Goal: Information Seeking & Learning: Learn about a topic

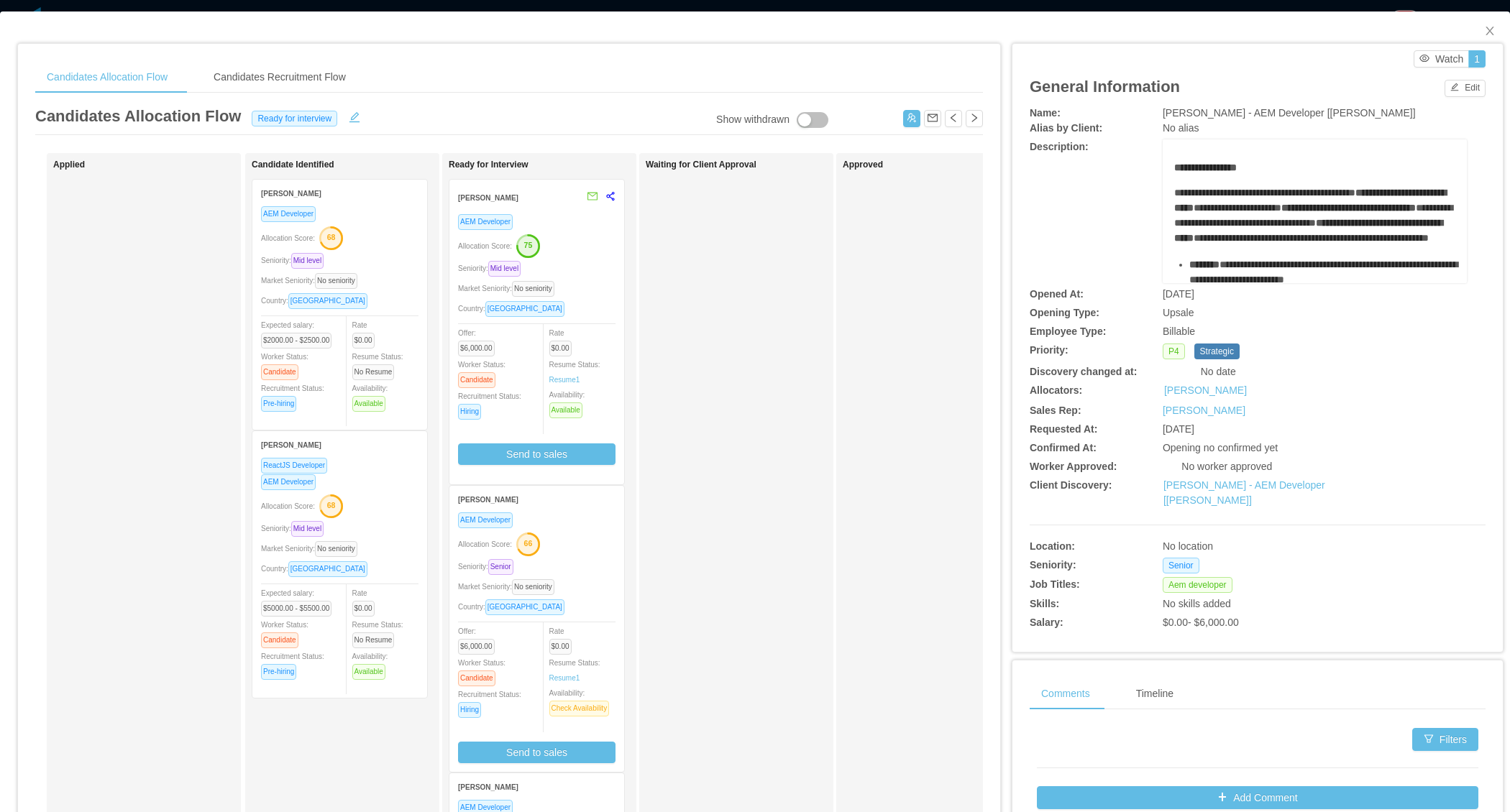
click at [381, 248] on div "AEM Developer Allocation Score: 68 Seniority: Mid level Market Seniority: No se…" at bounding box center [340, 314] width 157 height 216
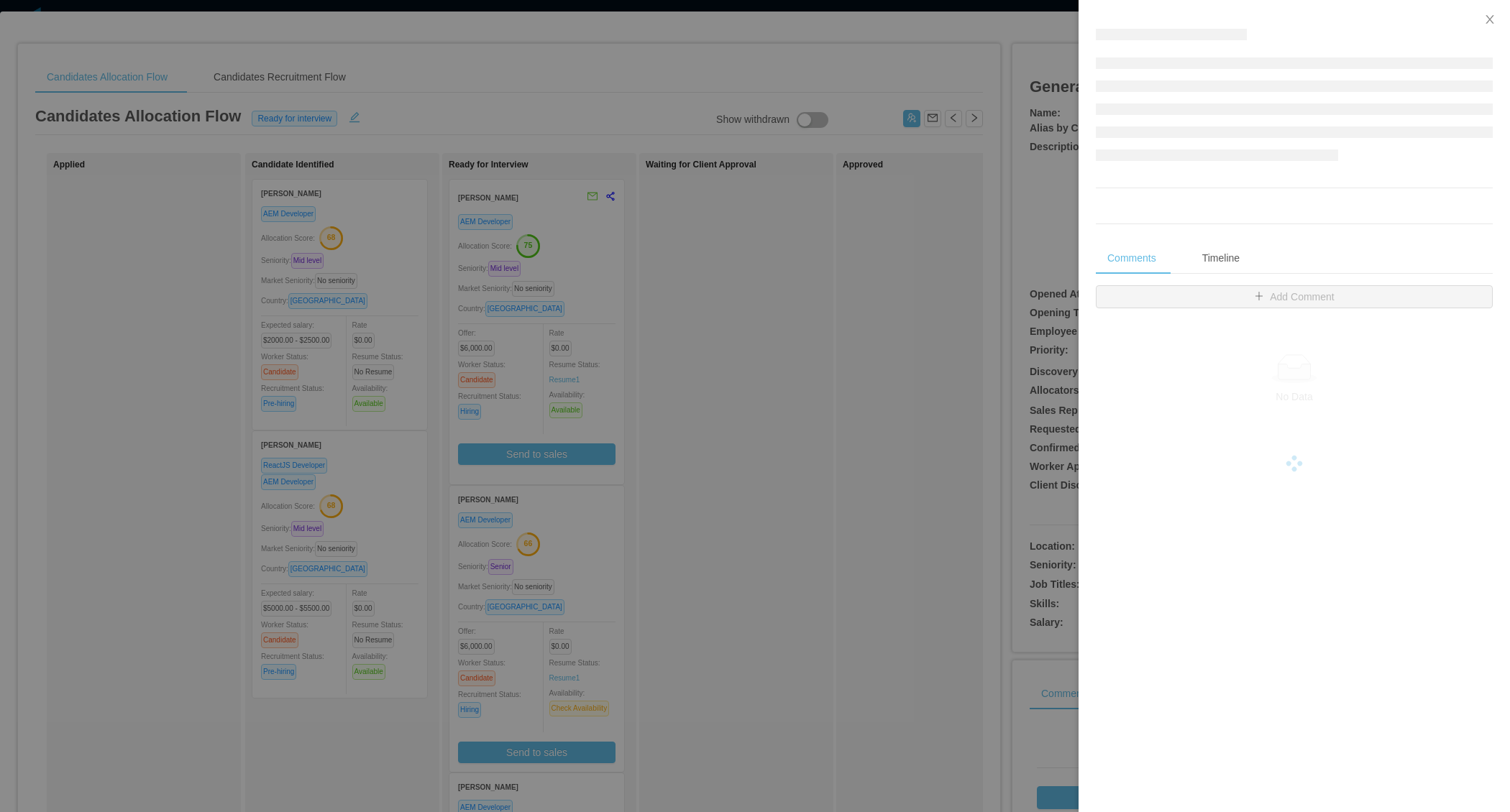
scroll to position [1683, 0]
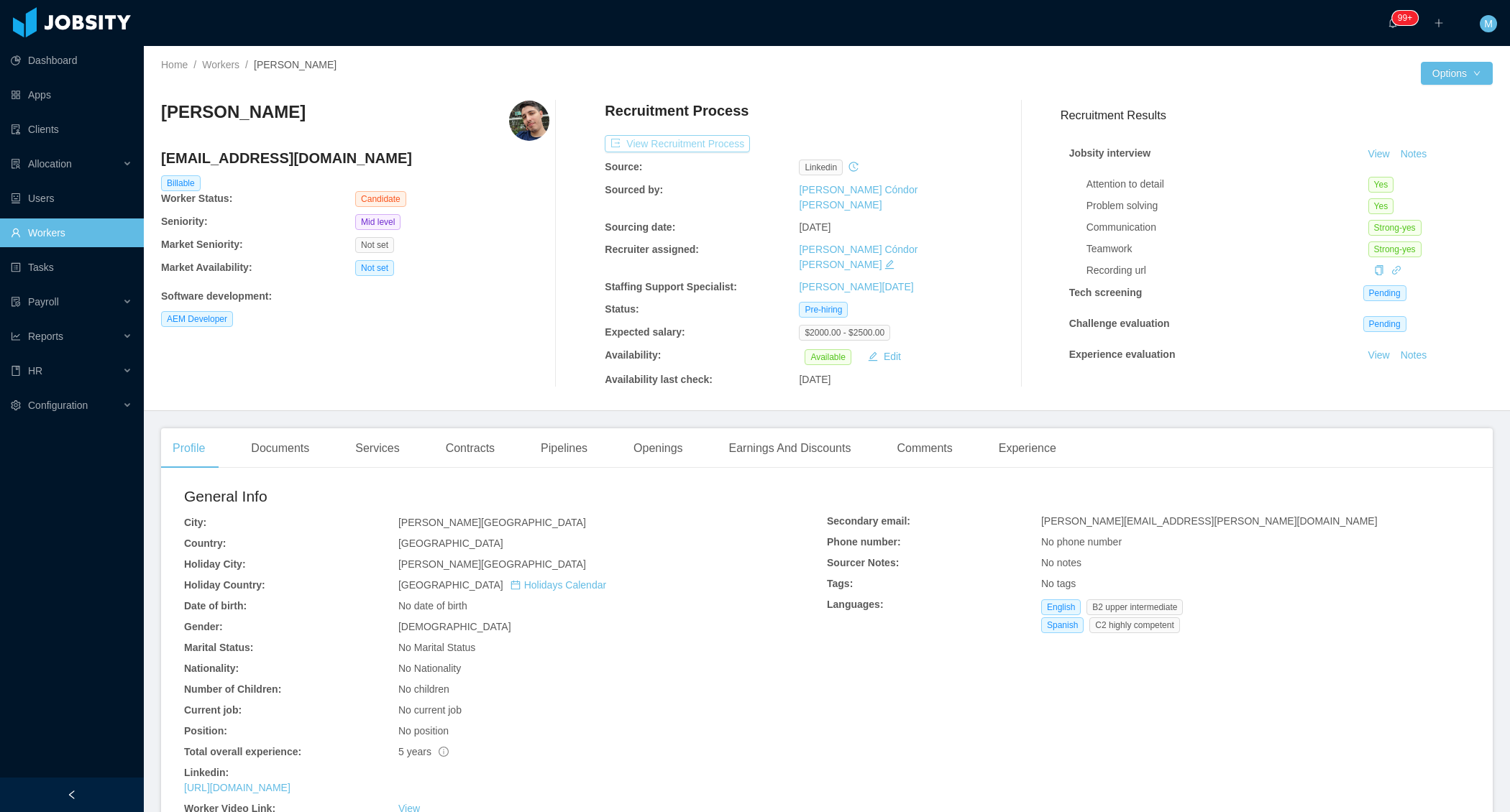
click at [673, 142] on button "View Recruitment Process" at bounding box center [678, 144] width 146 height 18
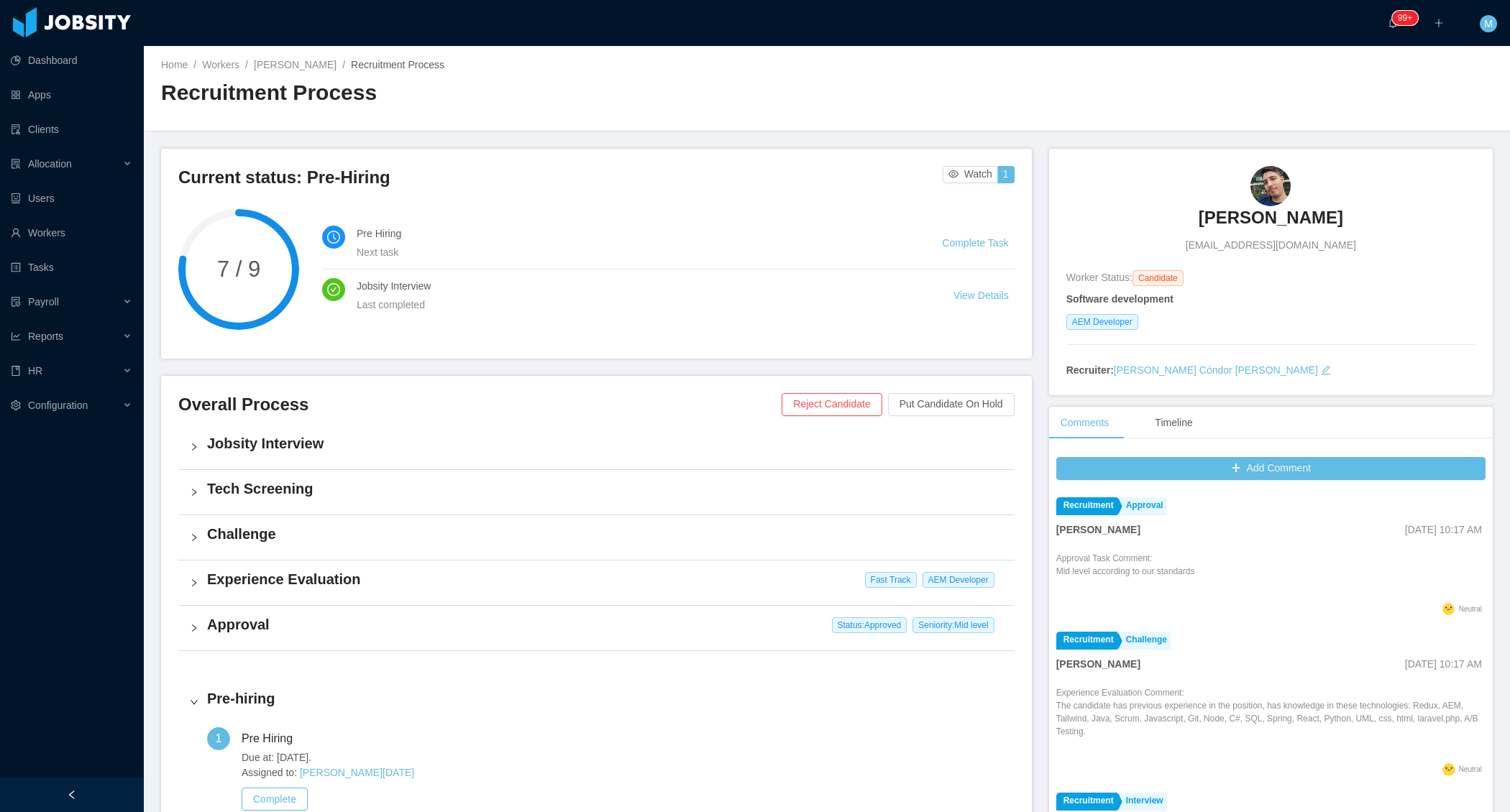
click at [93, 784] on div at bounding box center [72, 794] width 144 height 34
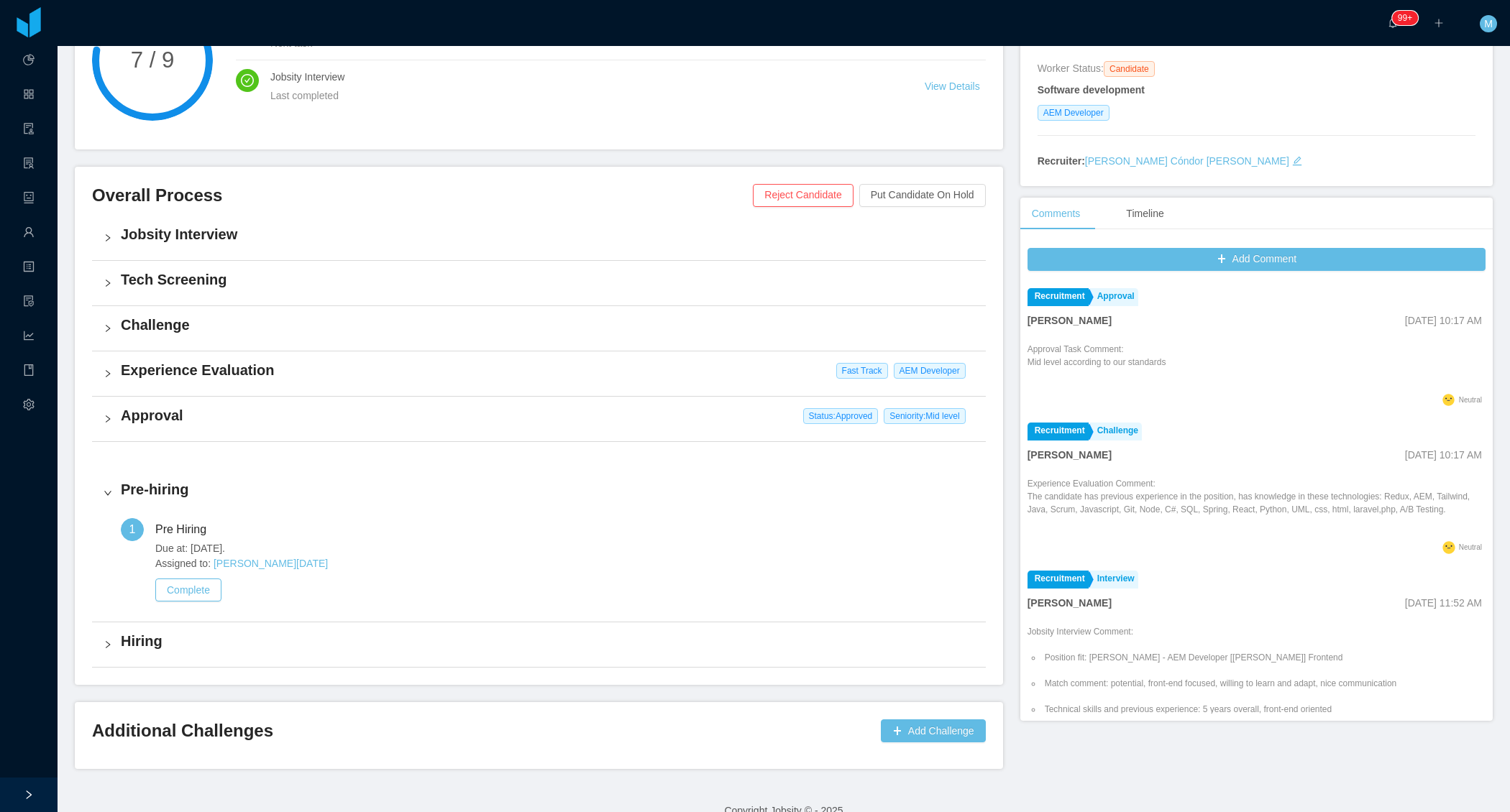
scroll to position [230, 0]
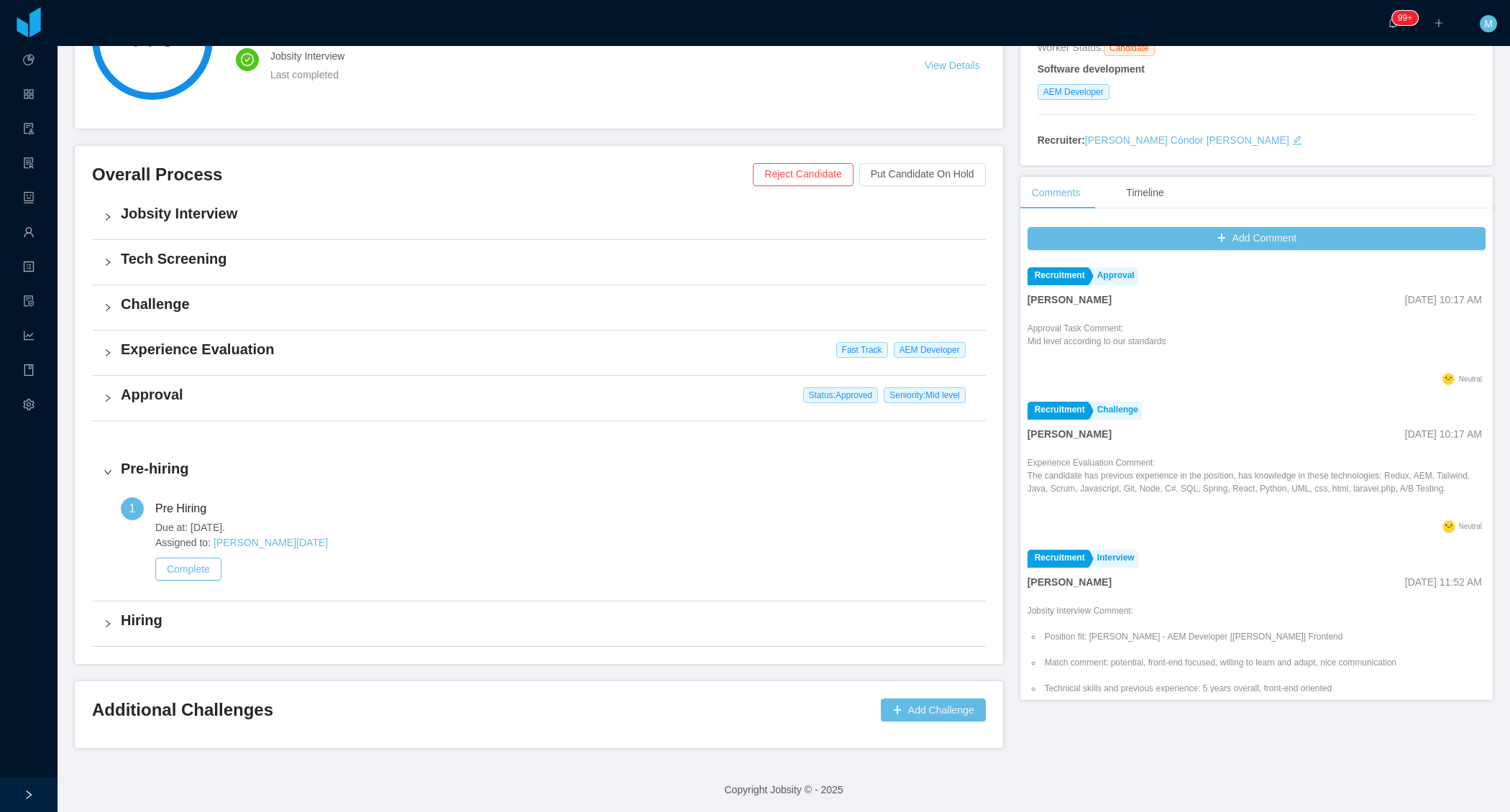
click at [115, 309] on div "Challenge" at bounding box center [539, 307] width 894 height 44
